Goal: Communication & Community: Answer question/provide support

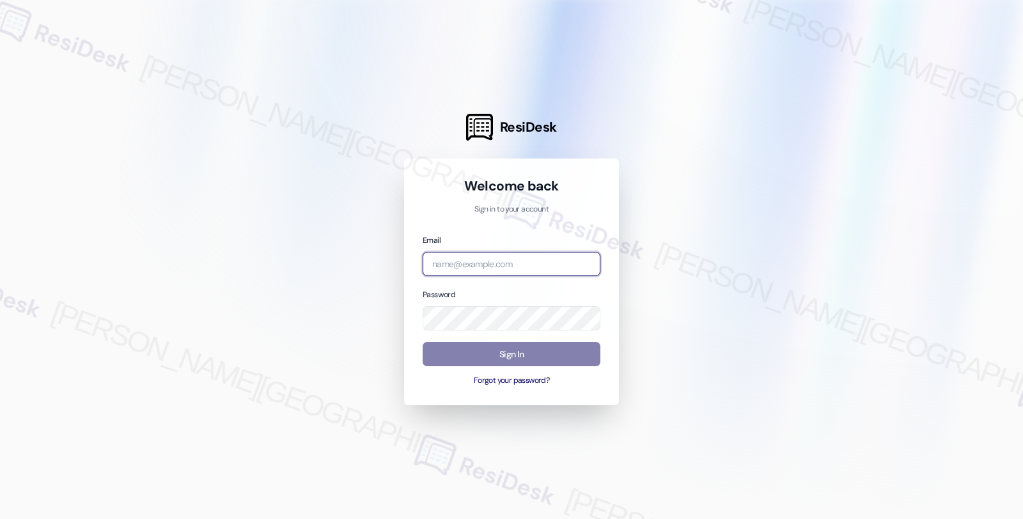
click at [500, 261] on input "email" at bounding box center [512, 264] width 178 height 25
type input "automated-surveys-twelve_rivers_management-fides.[PERSON_NAME]@twelve_rivers_[D…"
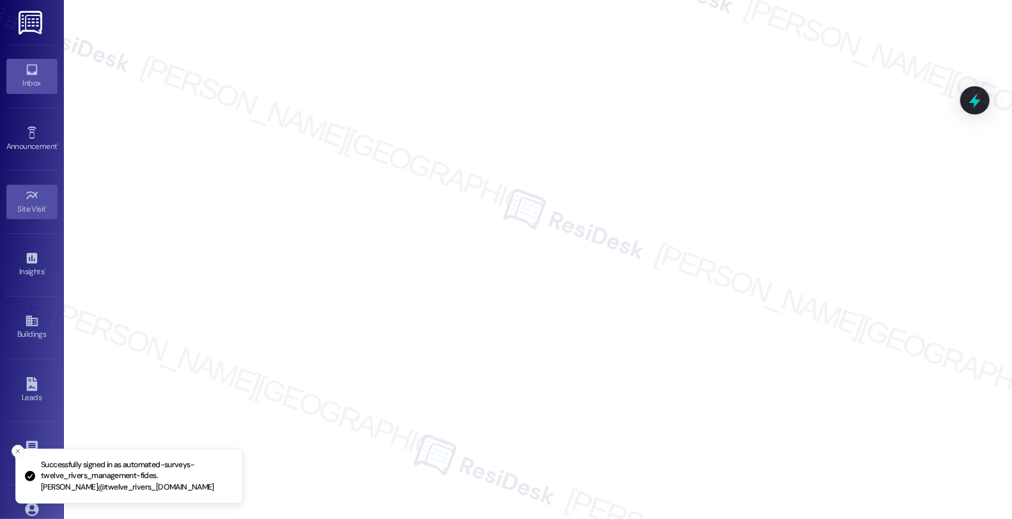
click at [20, 77] on div "Inbox" at bounding box center [32, 83] width 64 height 13
